Goal: Find specific page/section: Find specific page/section

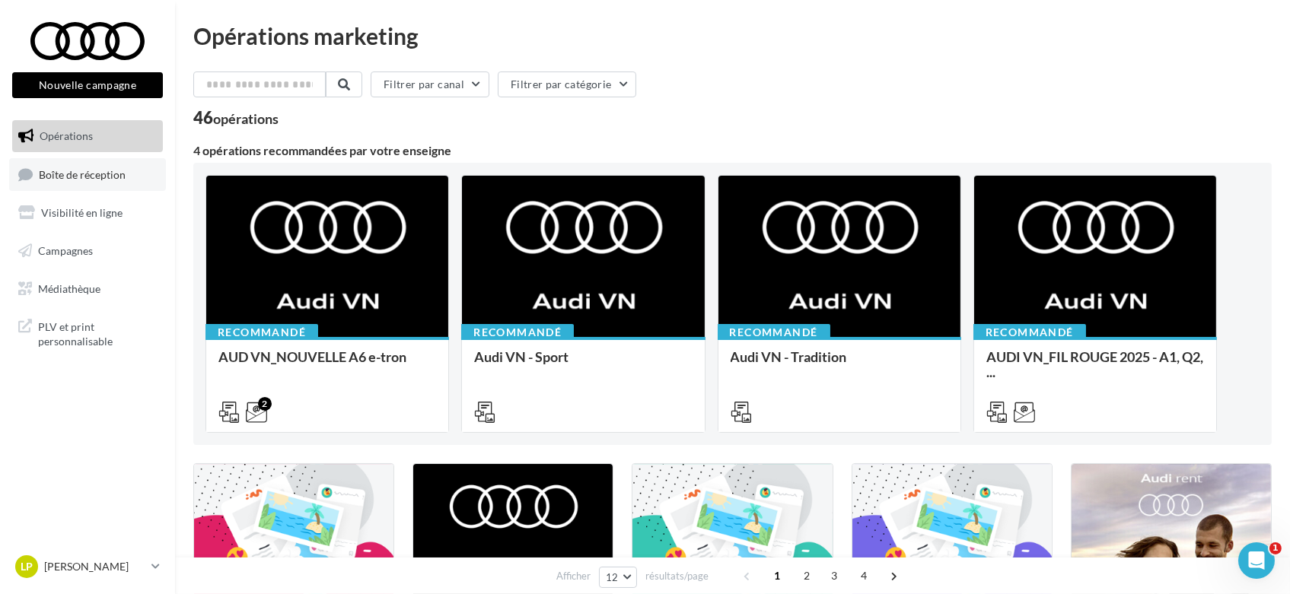
click at [73, 173] on span "Boîte de réception" at bounding box center [82, 173] width 87 height 13
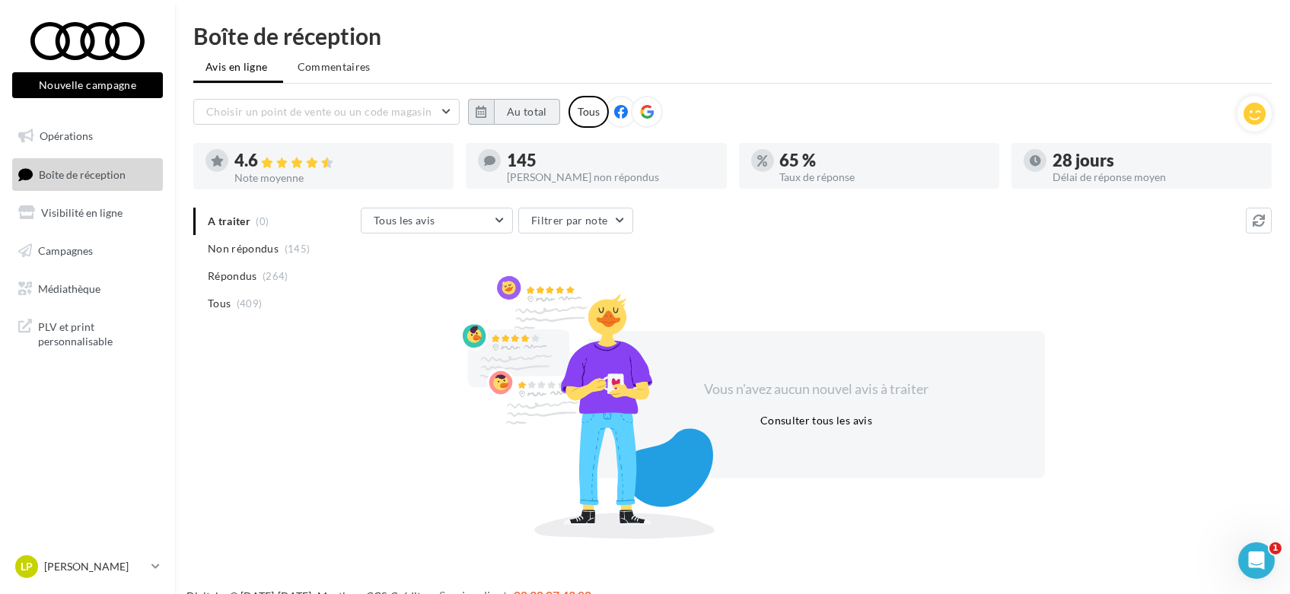
click at [522, 113] on button "Au total" at bounding box center [527, 112] width 66 height 26
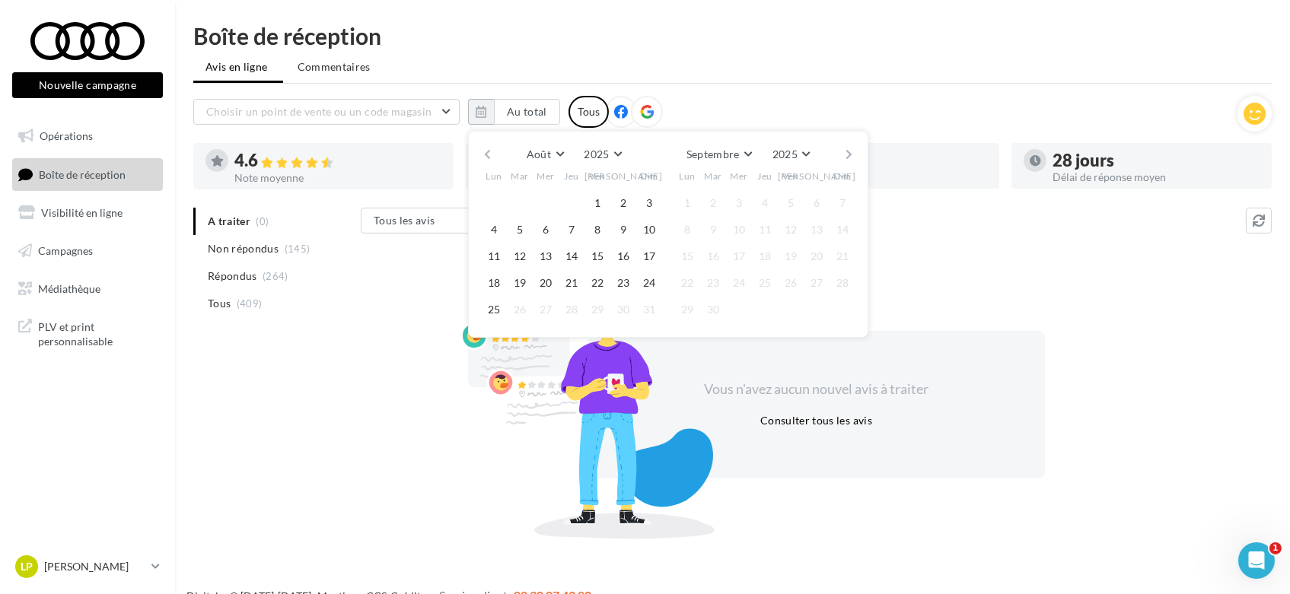
click at [486, 156] on button "button" at bounding box center [487, 154] width 13 height 21
click at [524, 197] on button "1" at bounding box center [519, 203] width 23 height 23
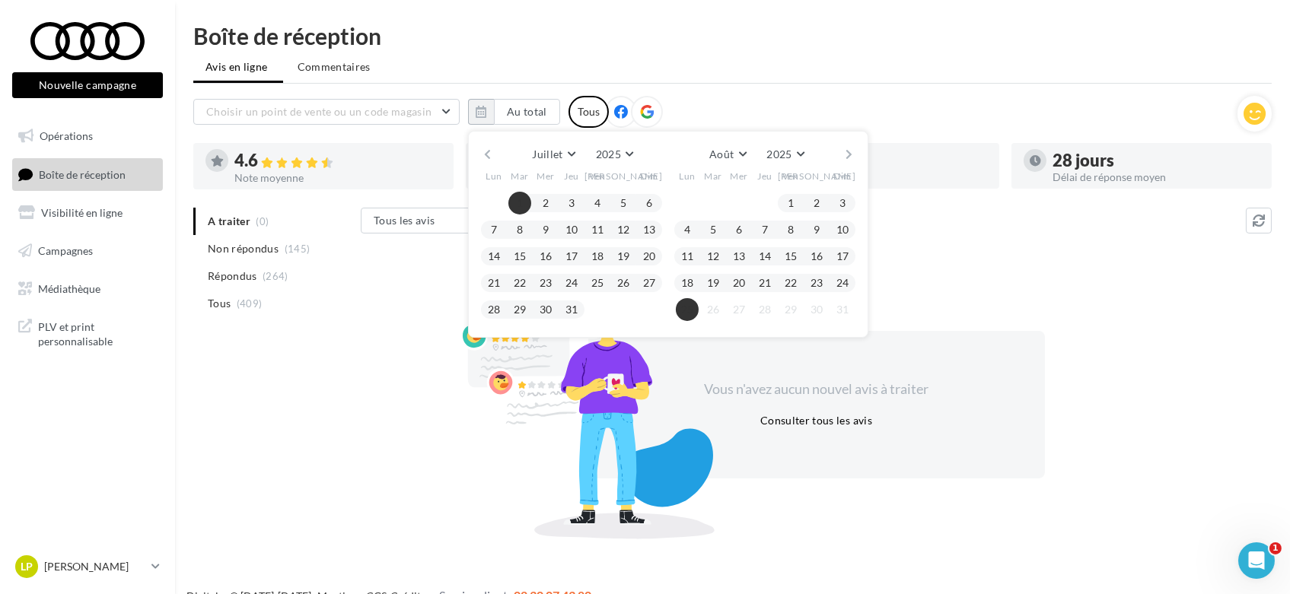
click at [688, 304] on button "25" at bounding box center [687, 309] width 23 height 23
